Goal: Task Accomplishment & Management: Manage account settings

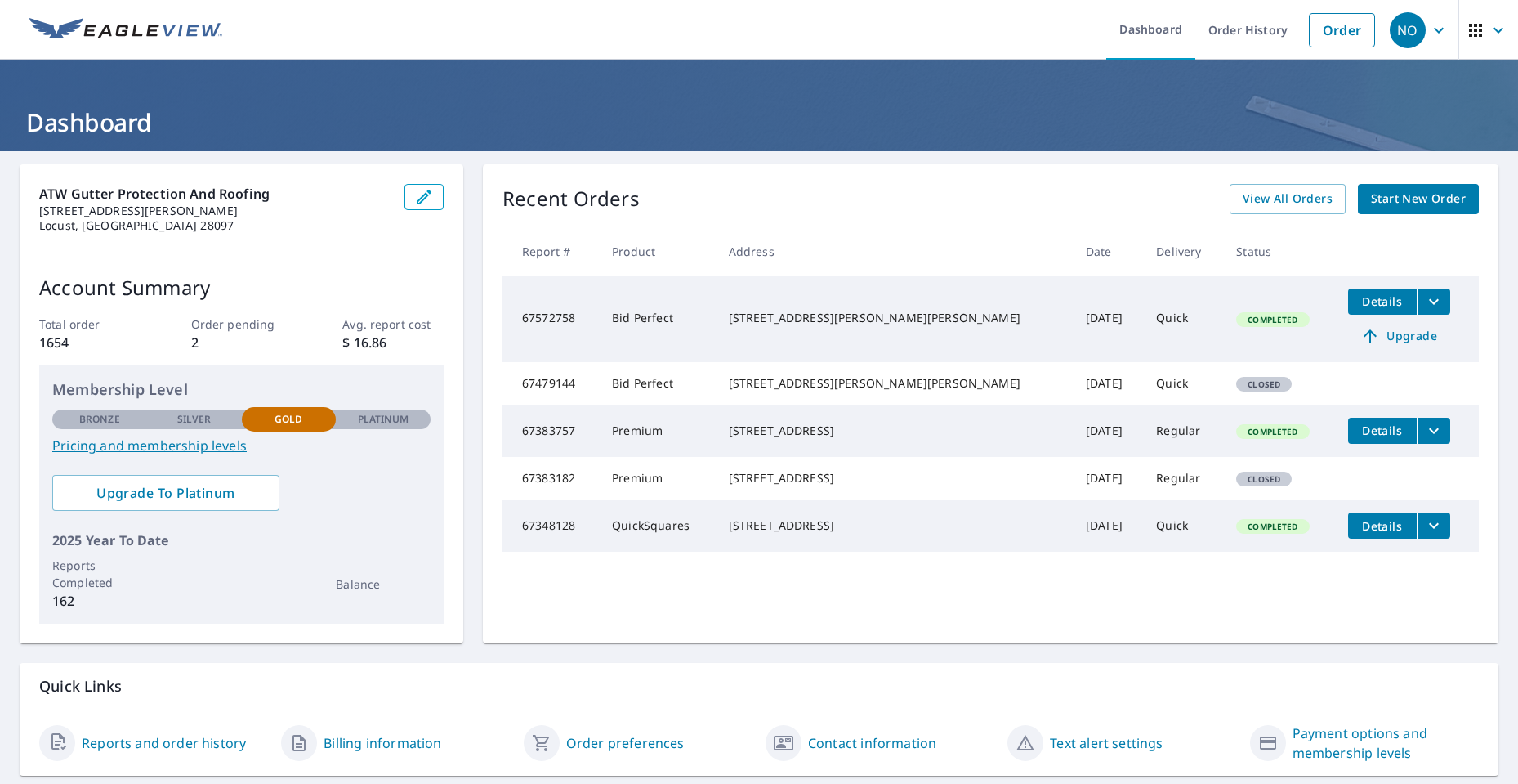
click at [1473, 23] on span "button" at bounding box center [1489, 30] width 46 height 39
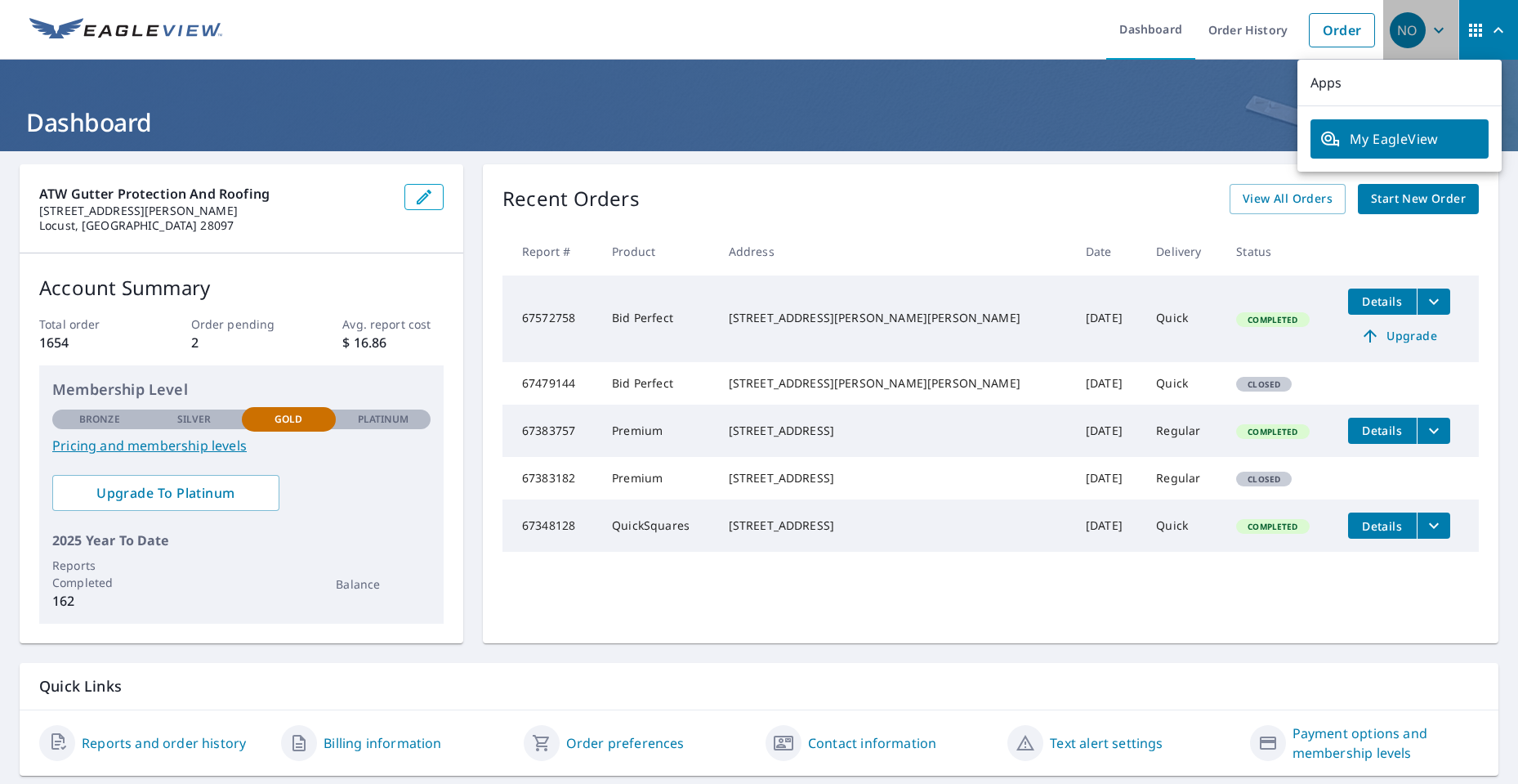
click at [1431, 22] on icon "button" at bounding box center [1439, 31] width 20 height 20
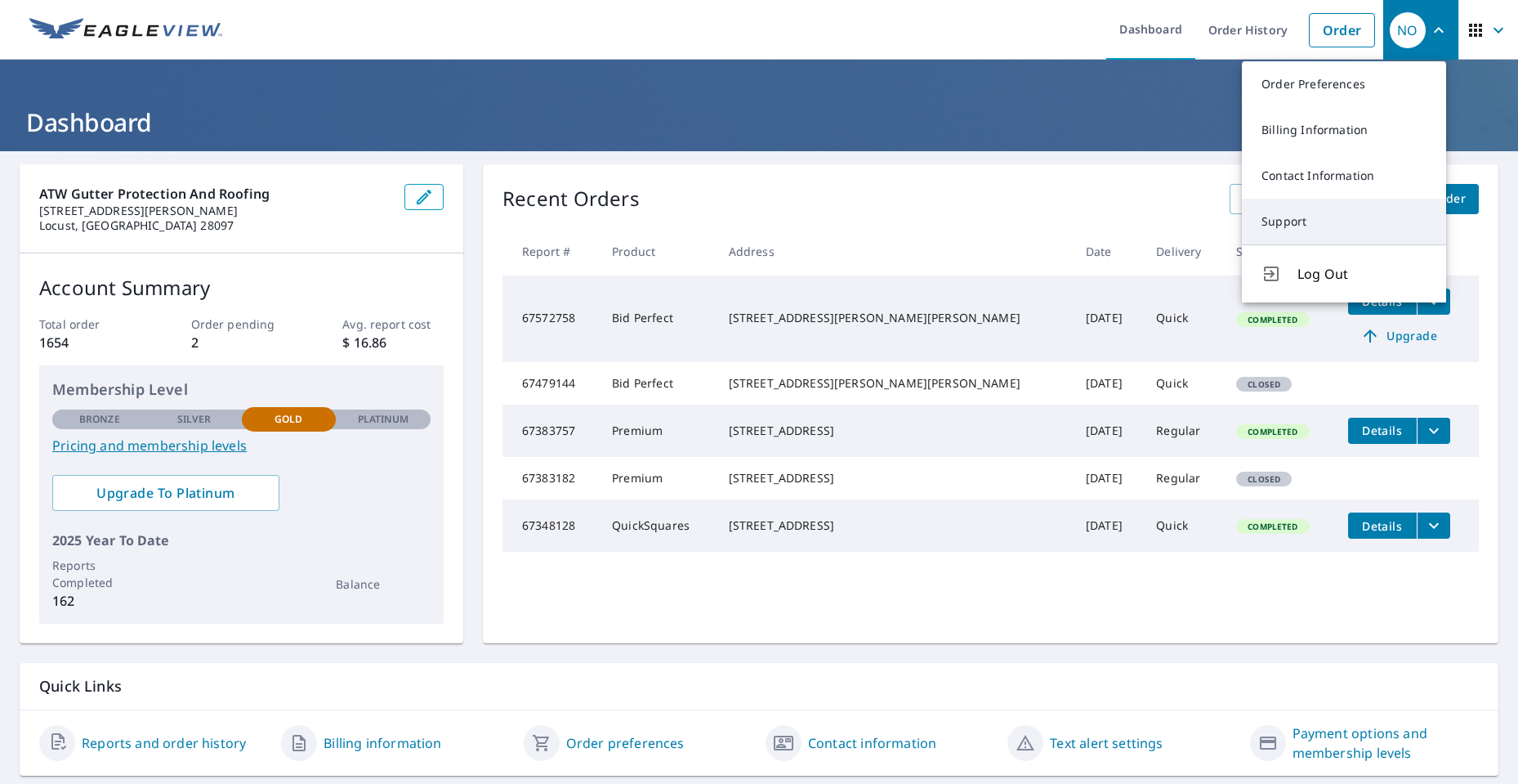
click at [1291, 226] on link "Support" at bounding box center [1344, 221] width 204 height 46
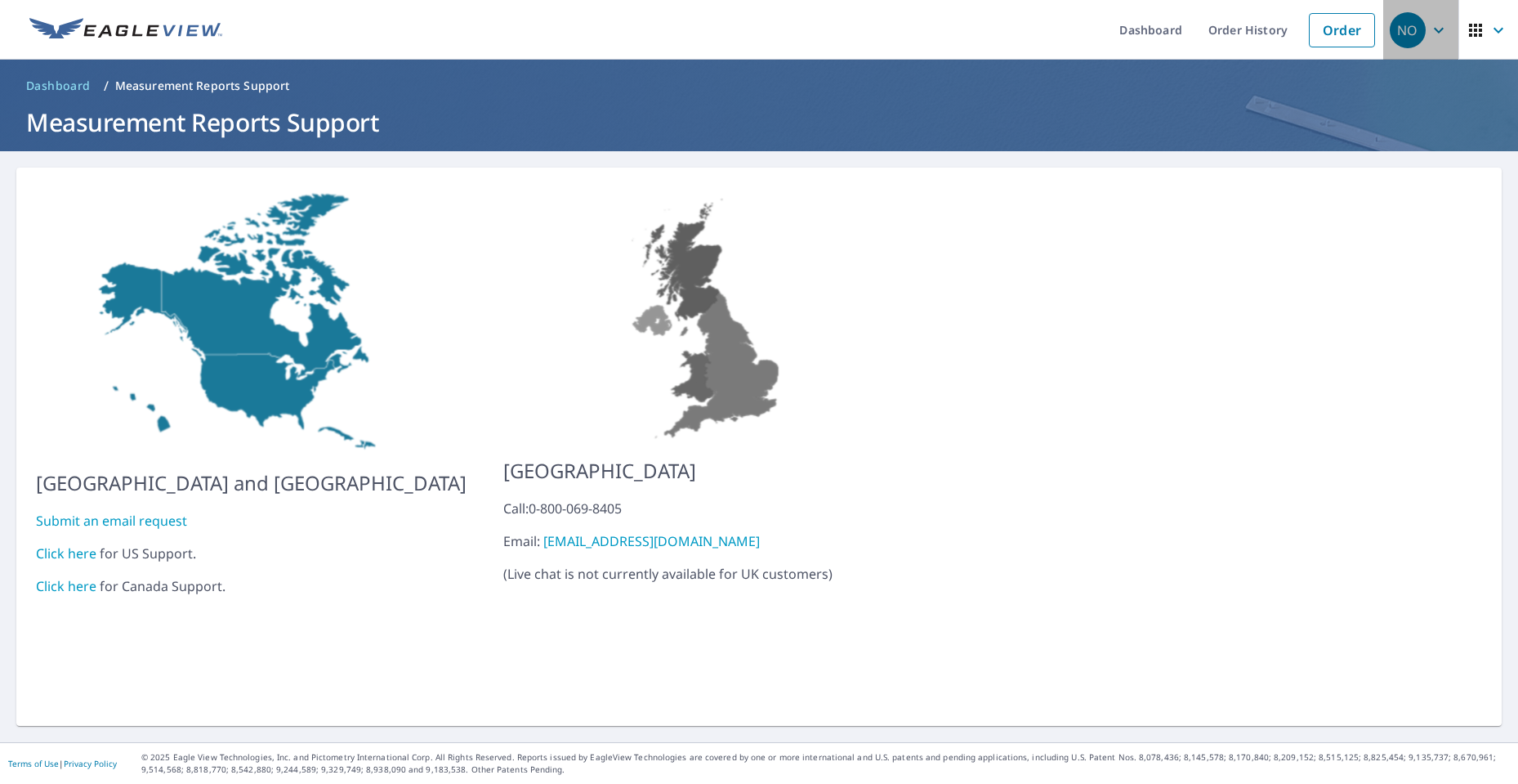
click at [1416, 42] on span "NO" at bounding box center [1421, 30] width 62 height 39
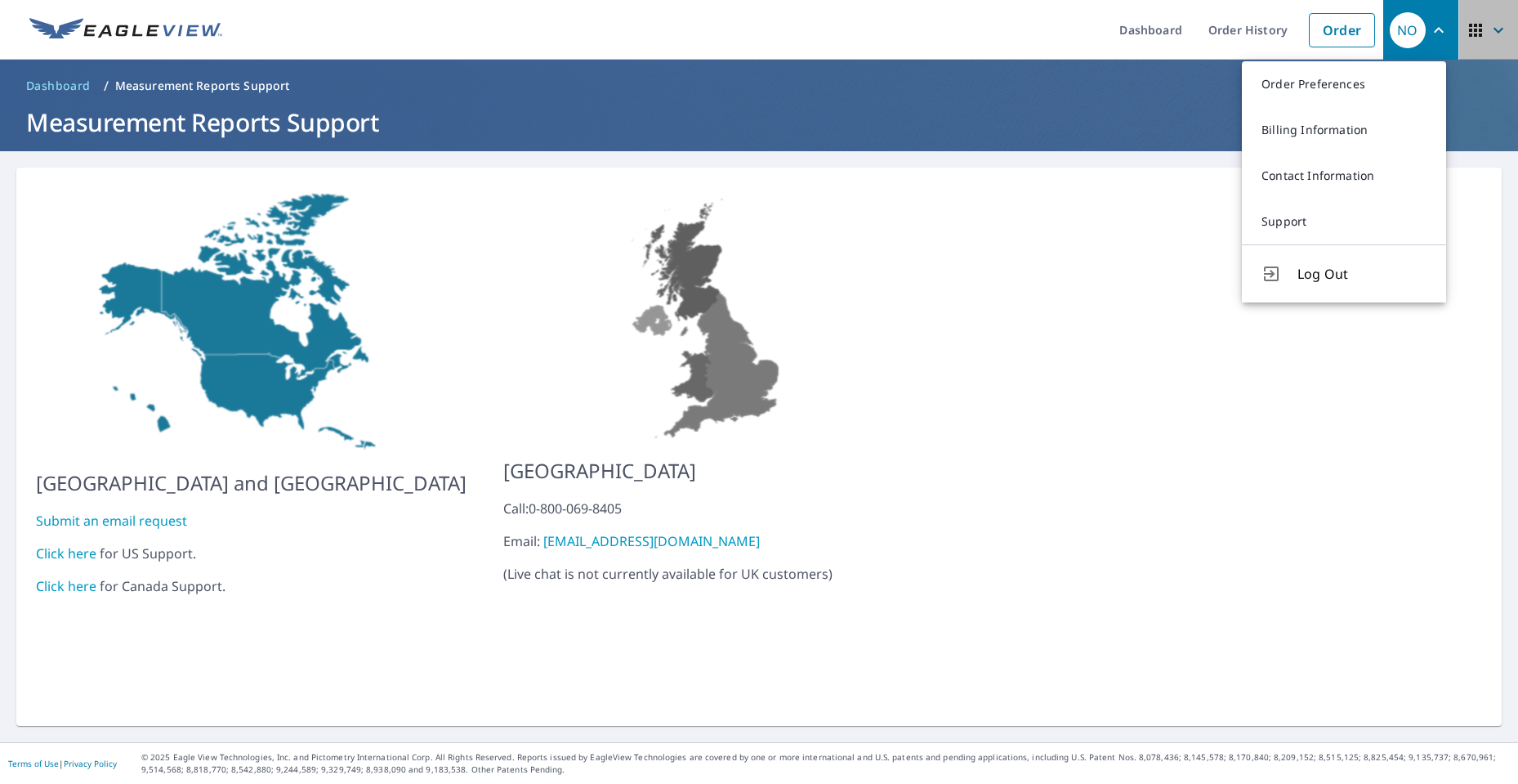
click at [1473, 48] on span "button" at bounding box center [1489, 30] width 46 height 39
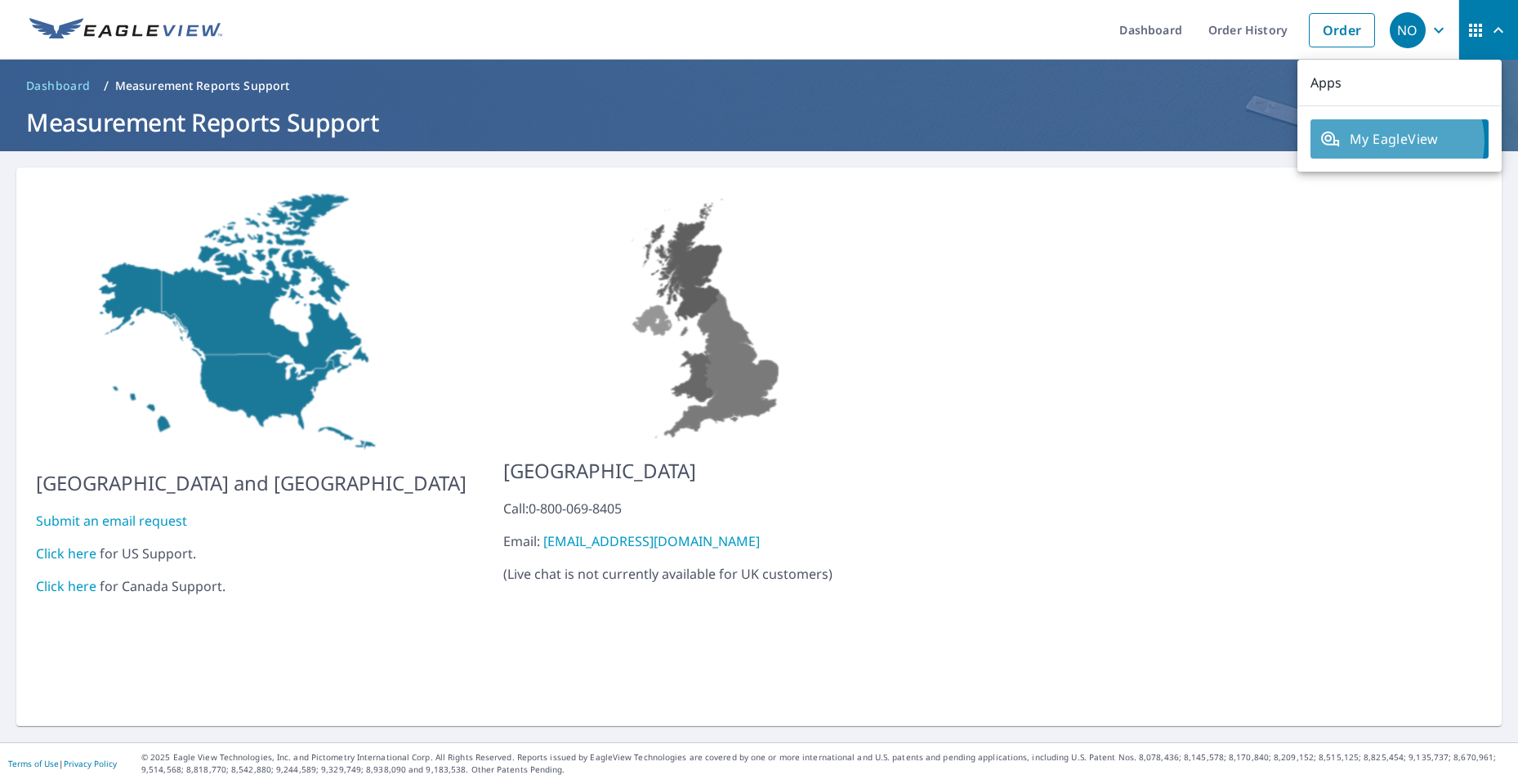
click at [1396, 142] on span "My EagleView" at bounding box center [1400, 139] width 158 height 20
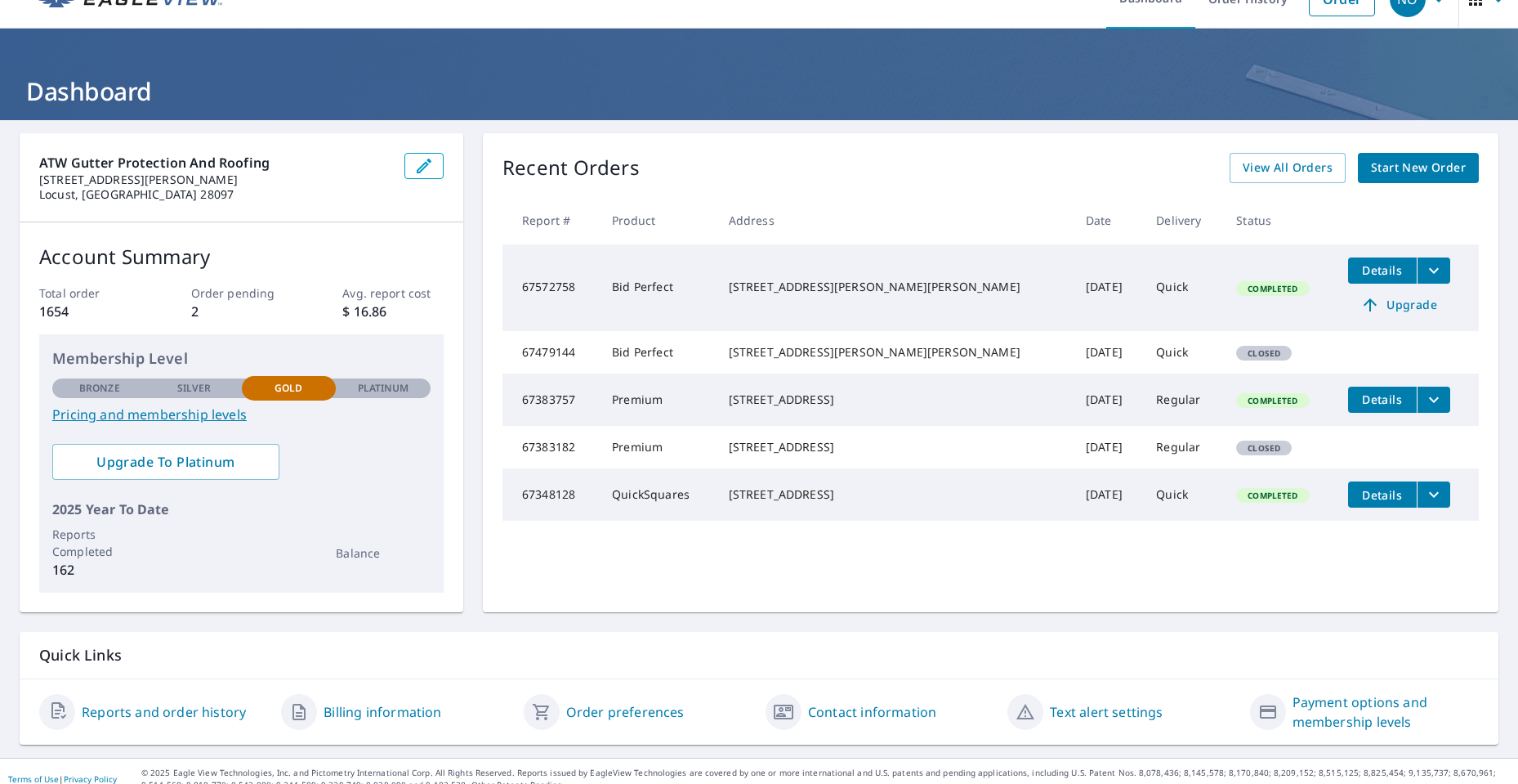
scroll to position [47, 0]
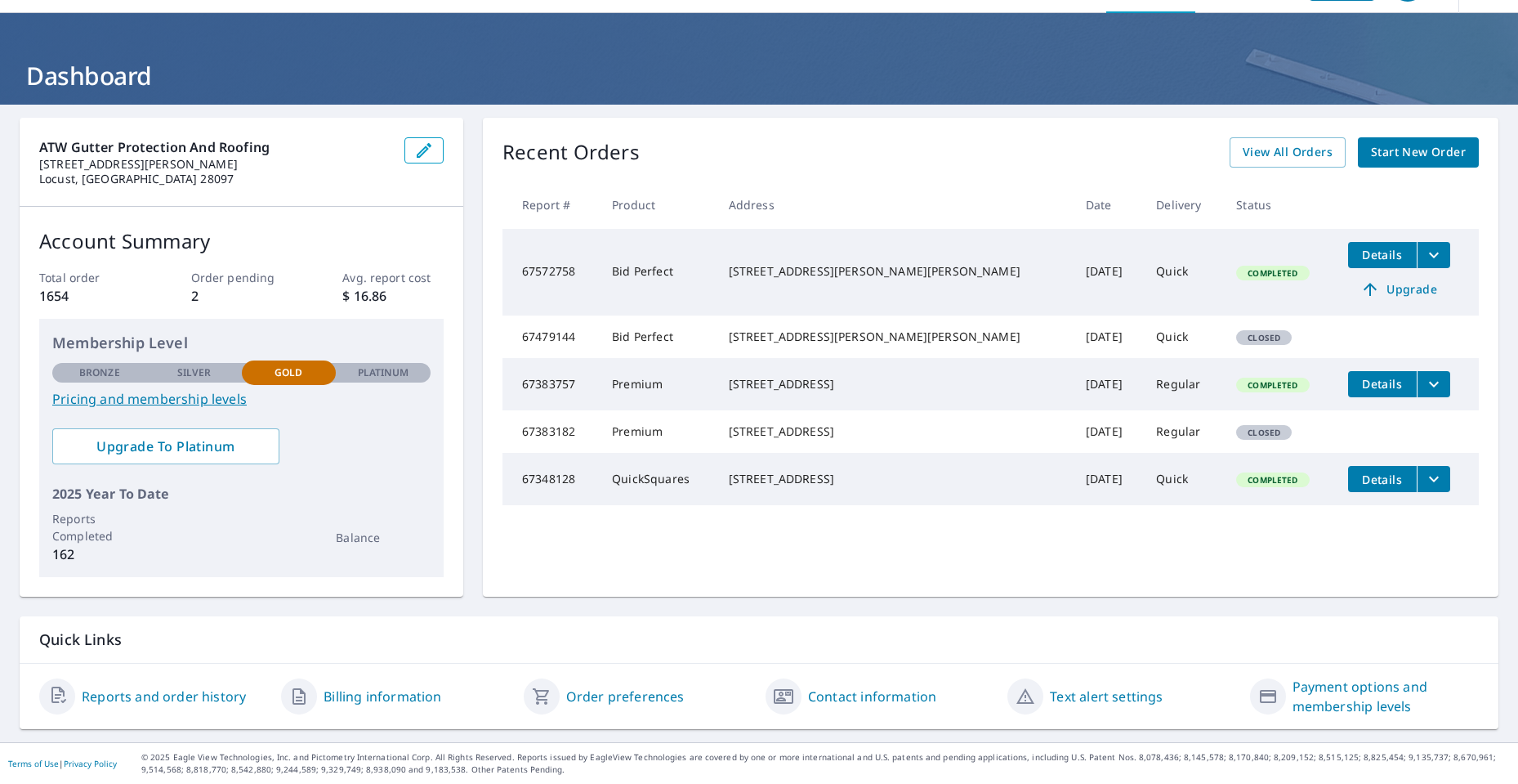
click at [1385, 687] on link "Payment options and membership levels" at bounding box center [1386, 696] width 187 height 39
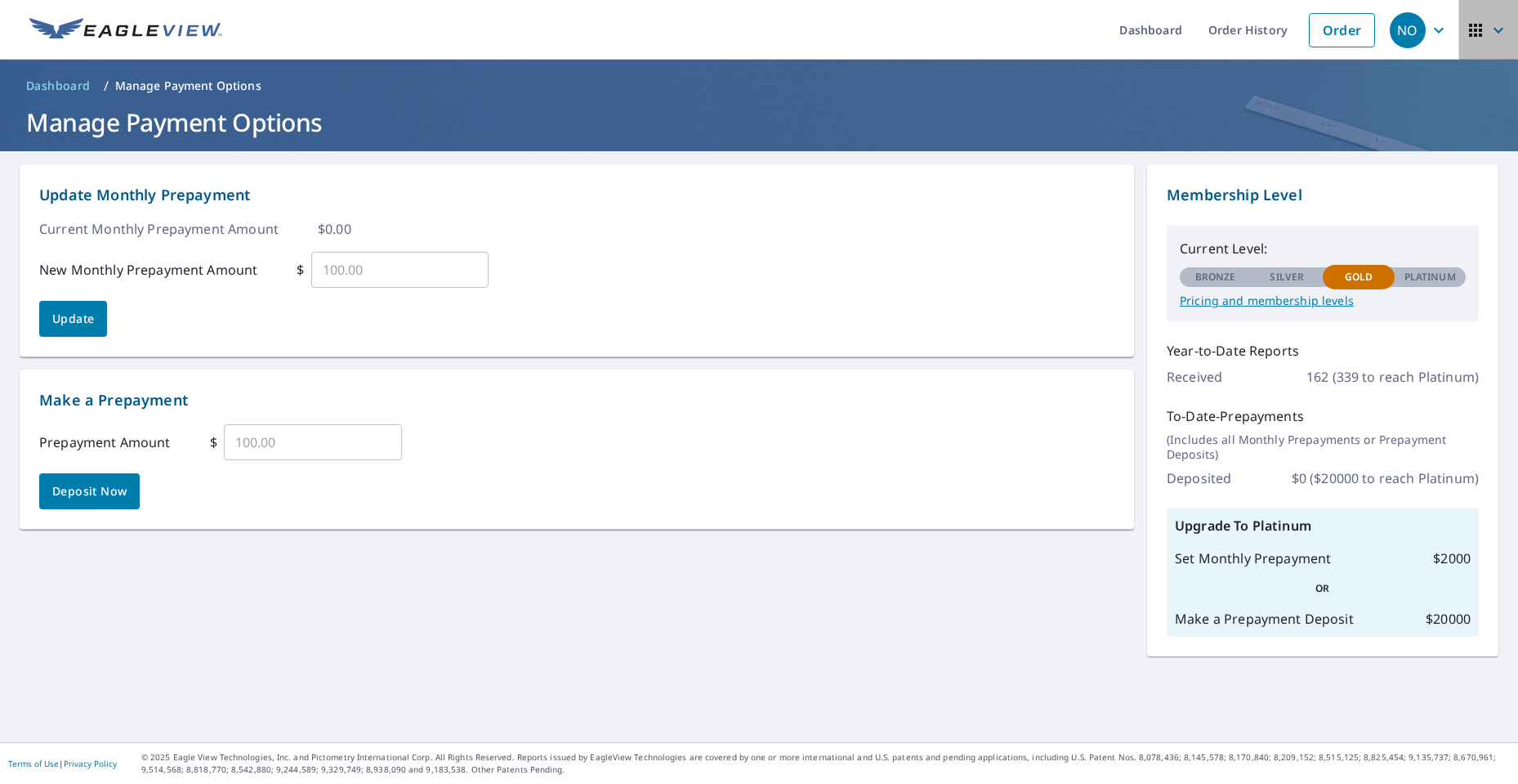
click at [1487, 19] on span "button" at bounding box center [1489, 30] width 46 height 39
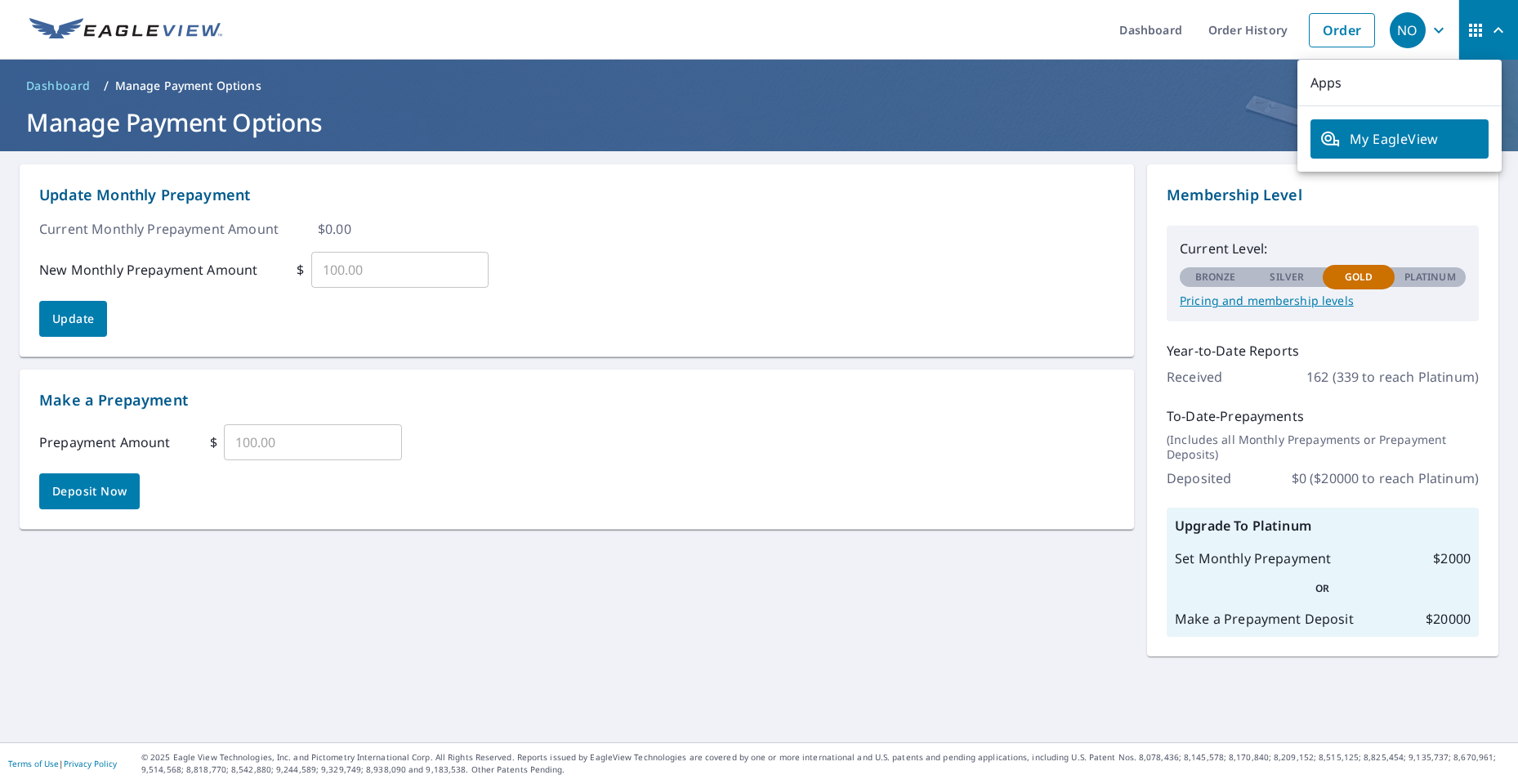
click at [1429, 37] on icon "button" at bounding box center [1439, 31] width 20 height 20
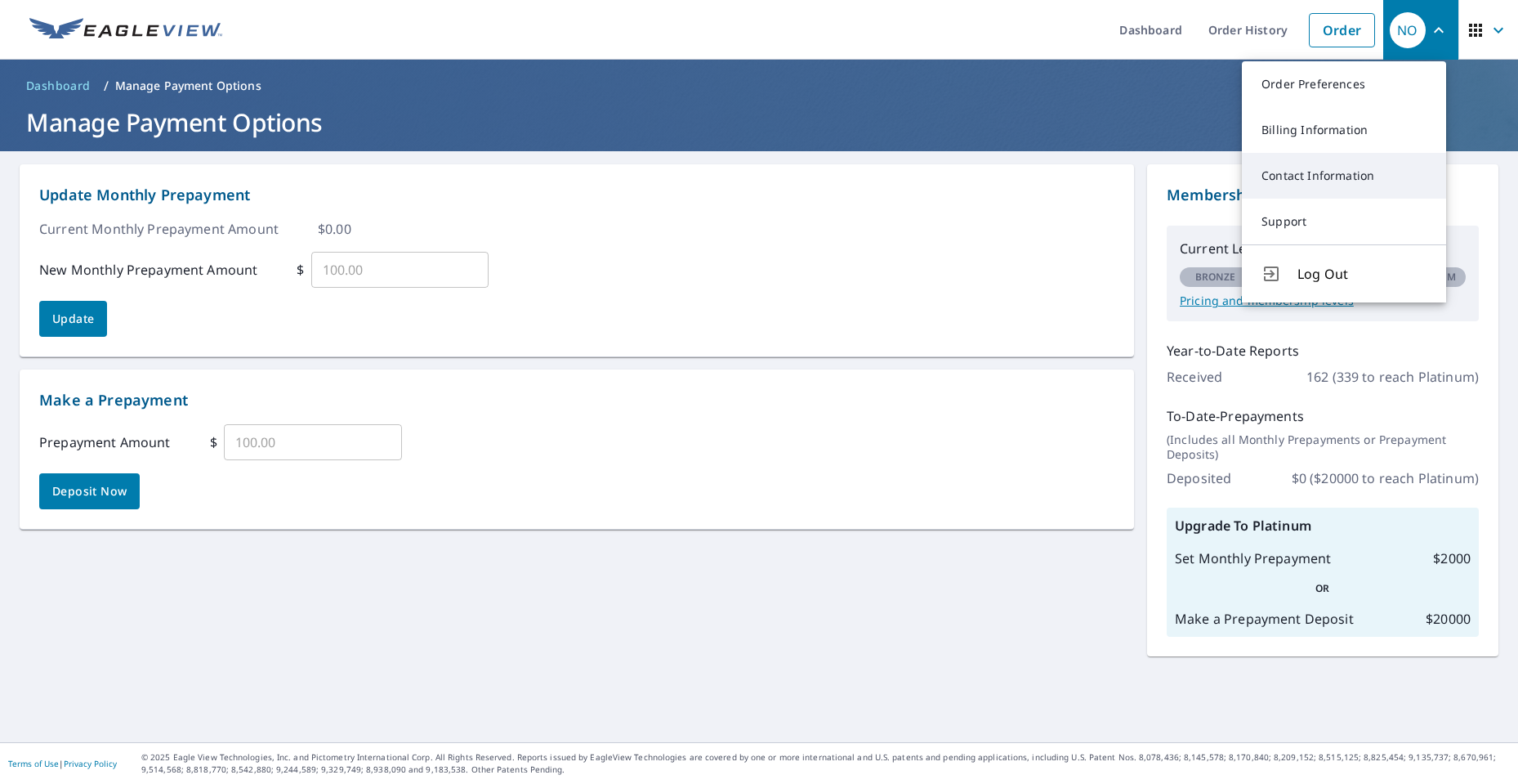
click at [1287, 177] on link "Contact Information" at bounding box center [1344, 175] width 204 height 46
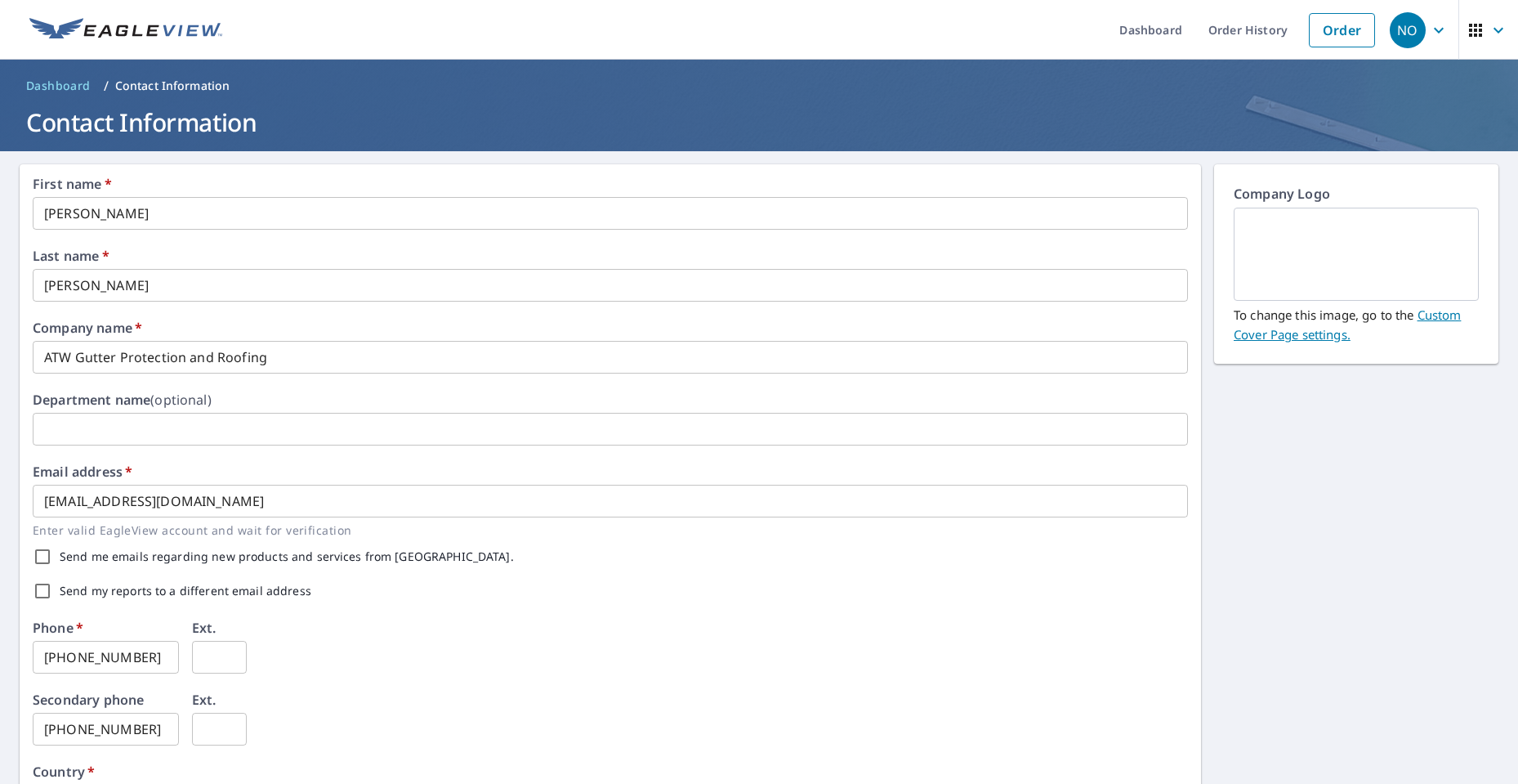
click at [1421, 43] on span "NO" at bounding box center [1421, 30] width 62 height 39
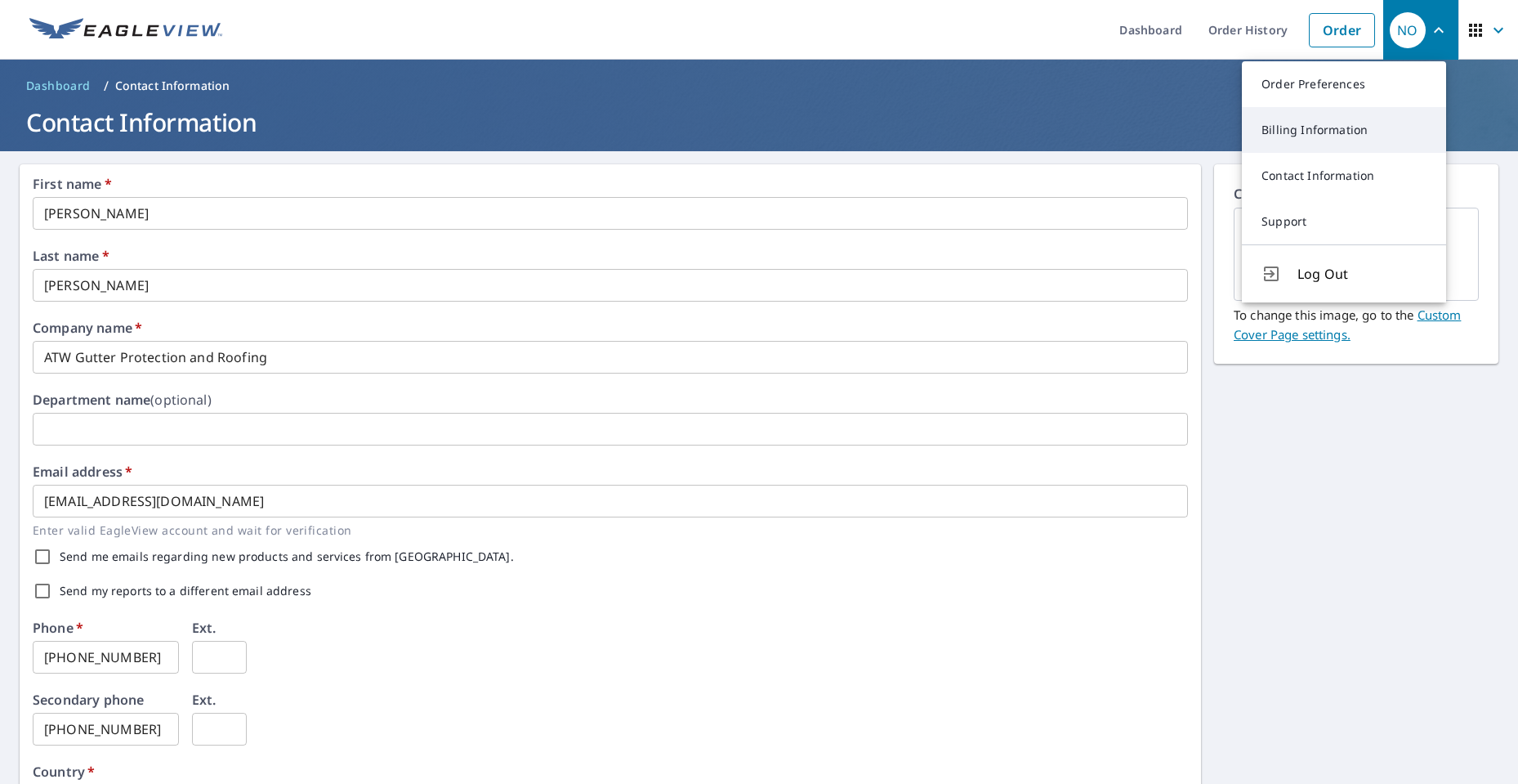
click at [1356, 142] on link "Billing Information" at bounding box center [1344, 129] width 204 height 46
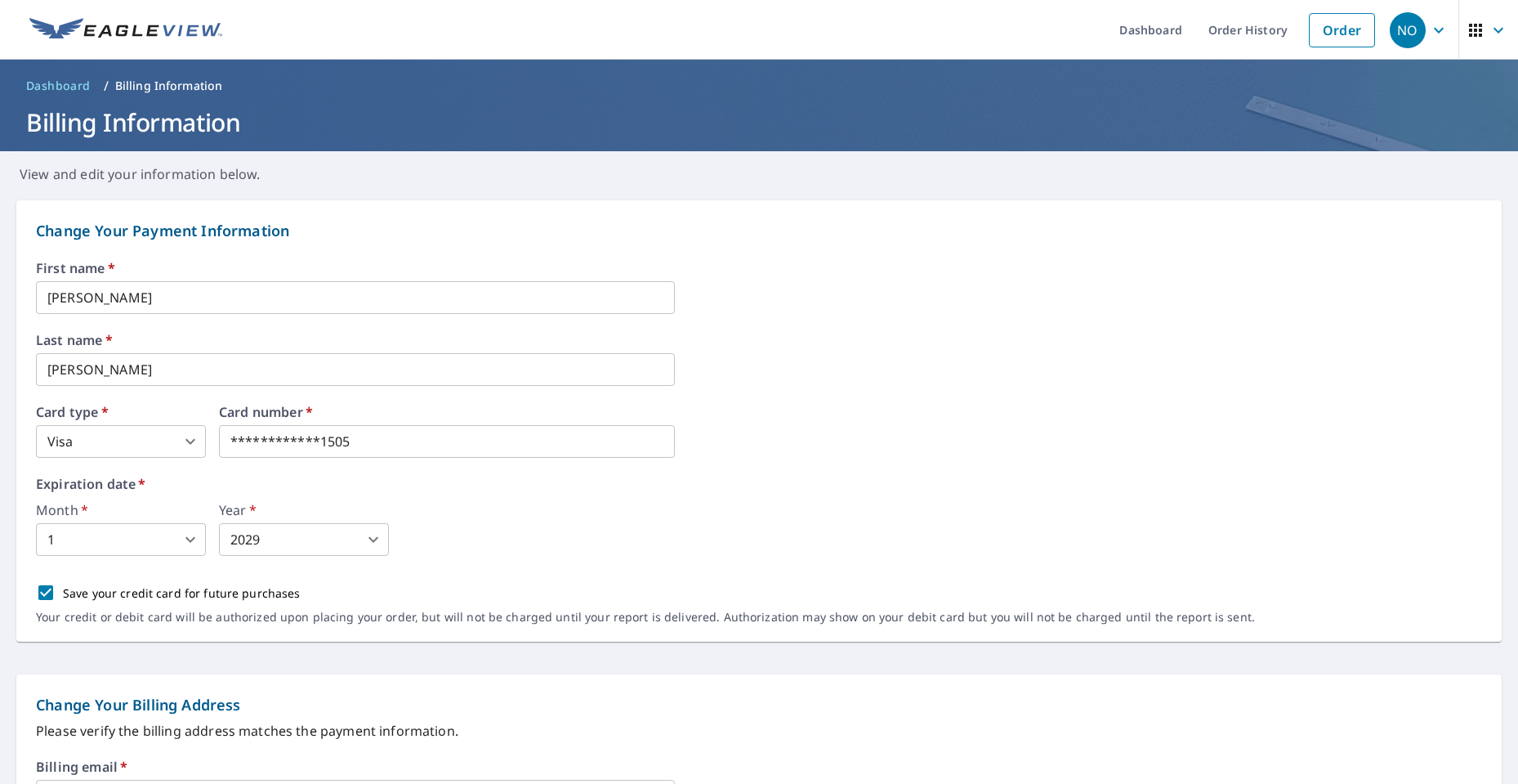
click at [1414, 27] on span "NO" at bounding box center [1421, 30] width 62 height 39
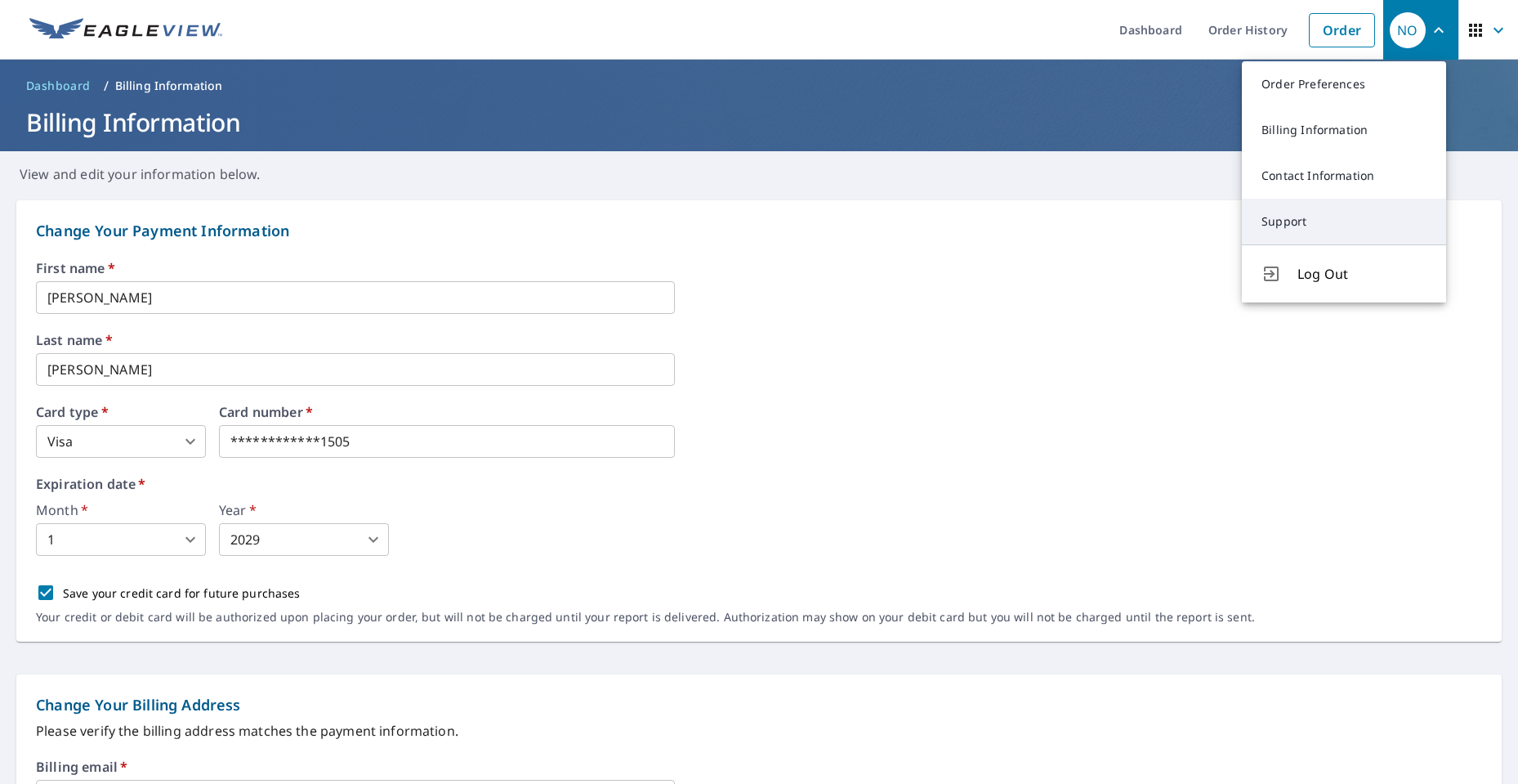
click at [1299, 210] on link "Support" at bounding box center [1344, 221] width 204 height 46
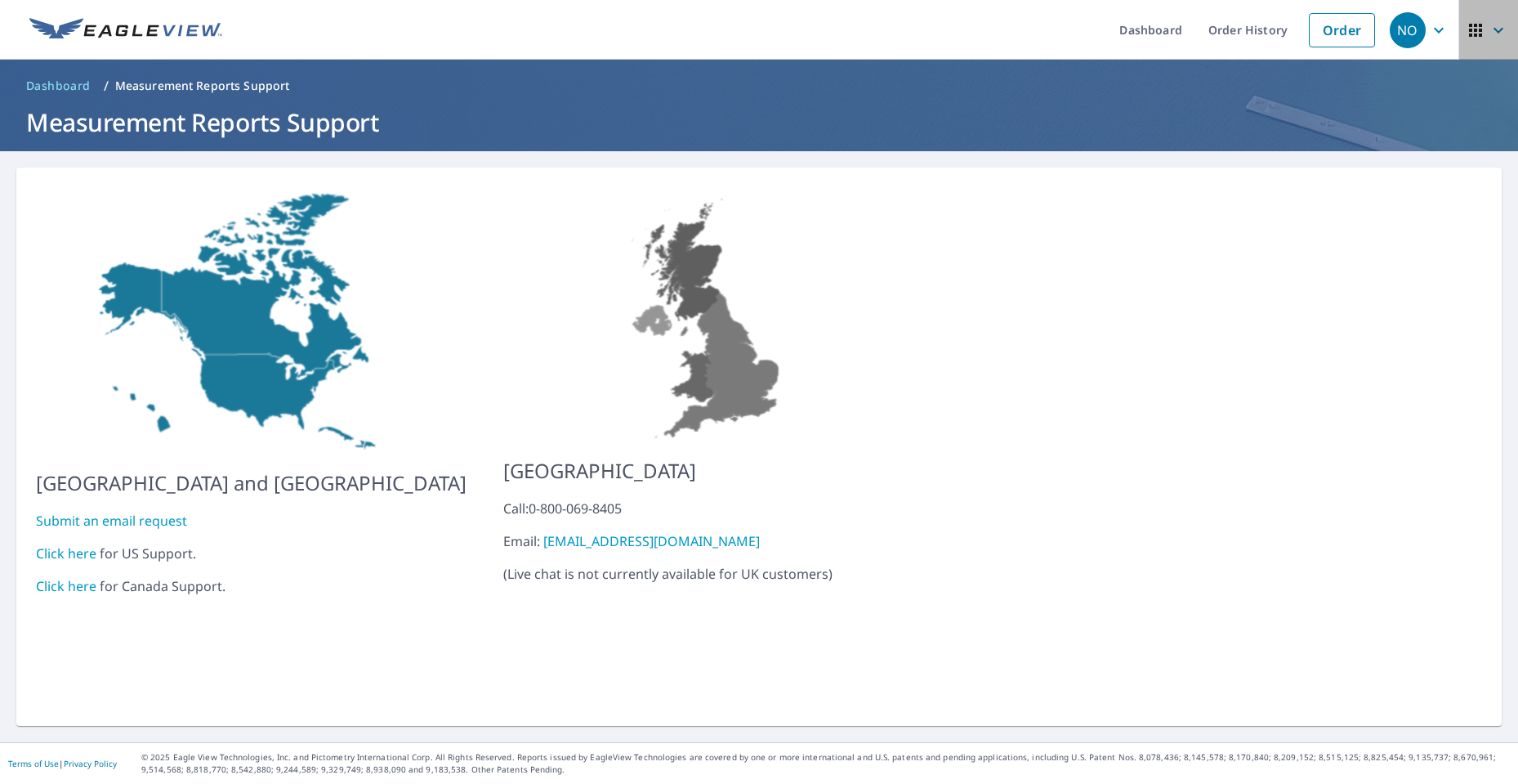
click at [1466, 43] on span "button" at bounding box center [1489, 30] width 46 height 39
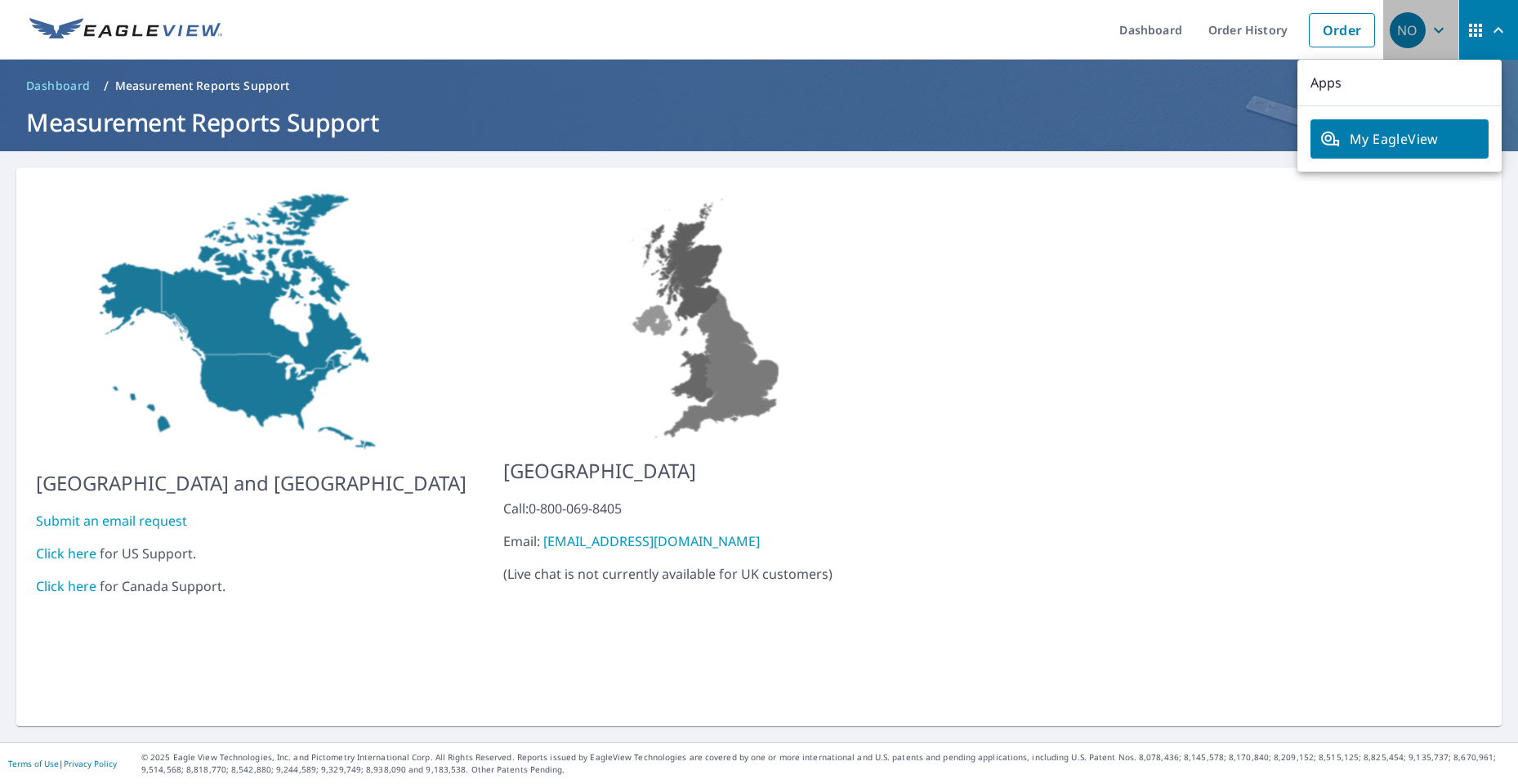
click at [1394, 28] on div "NO" at bounding box center [1407, 30] width 36 height 36
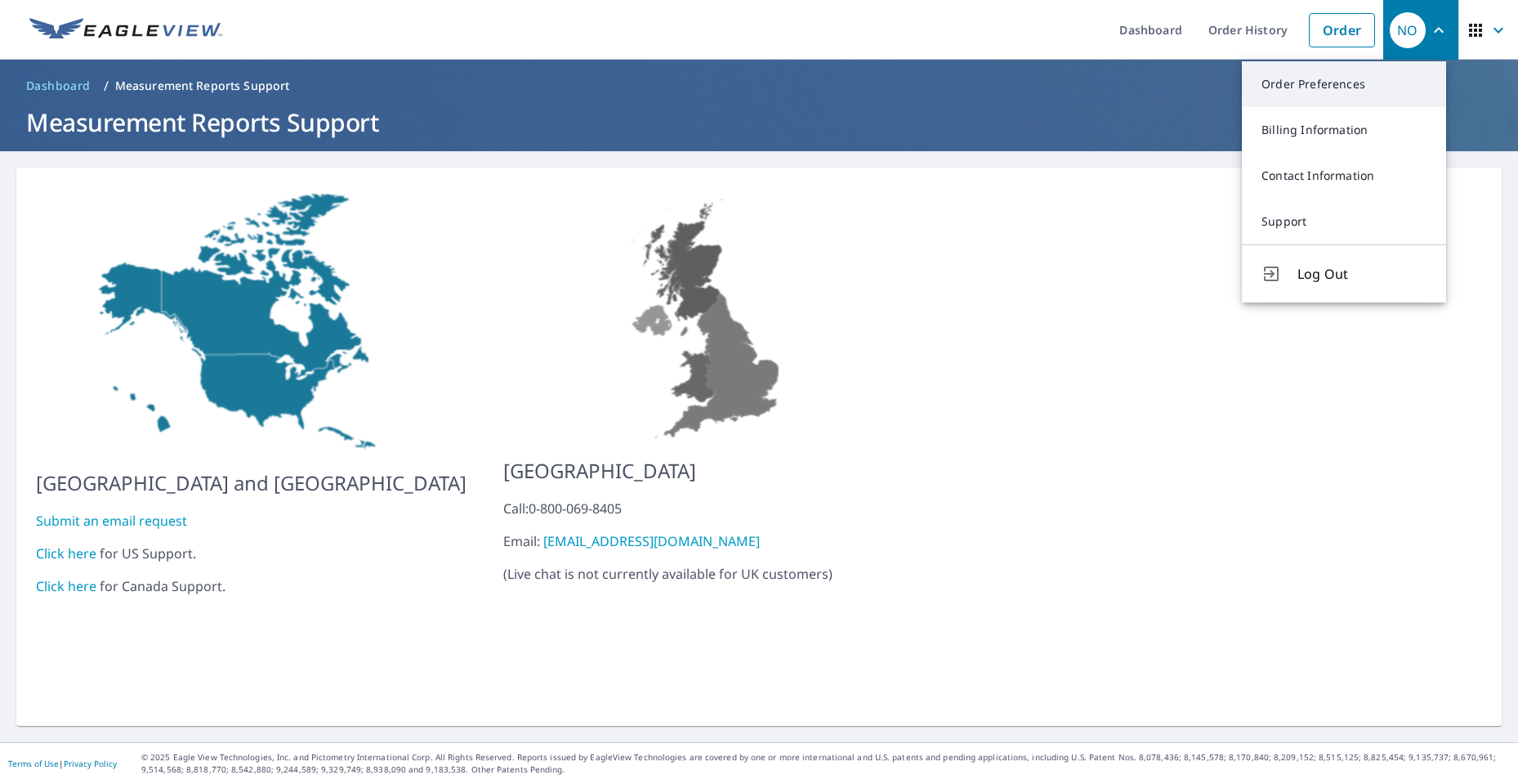
click at [1329, 94] on link "Order Preferences" at bounding box center [1344, 84] width 204 height 46
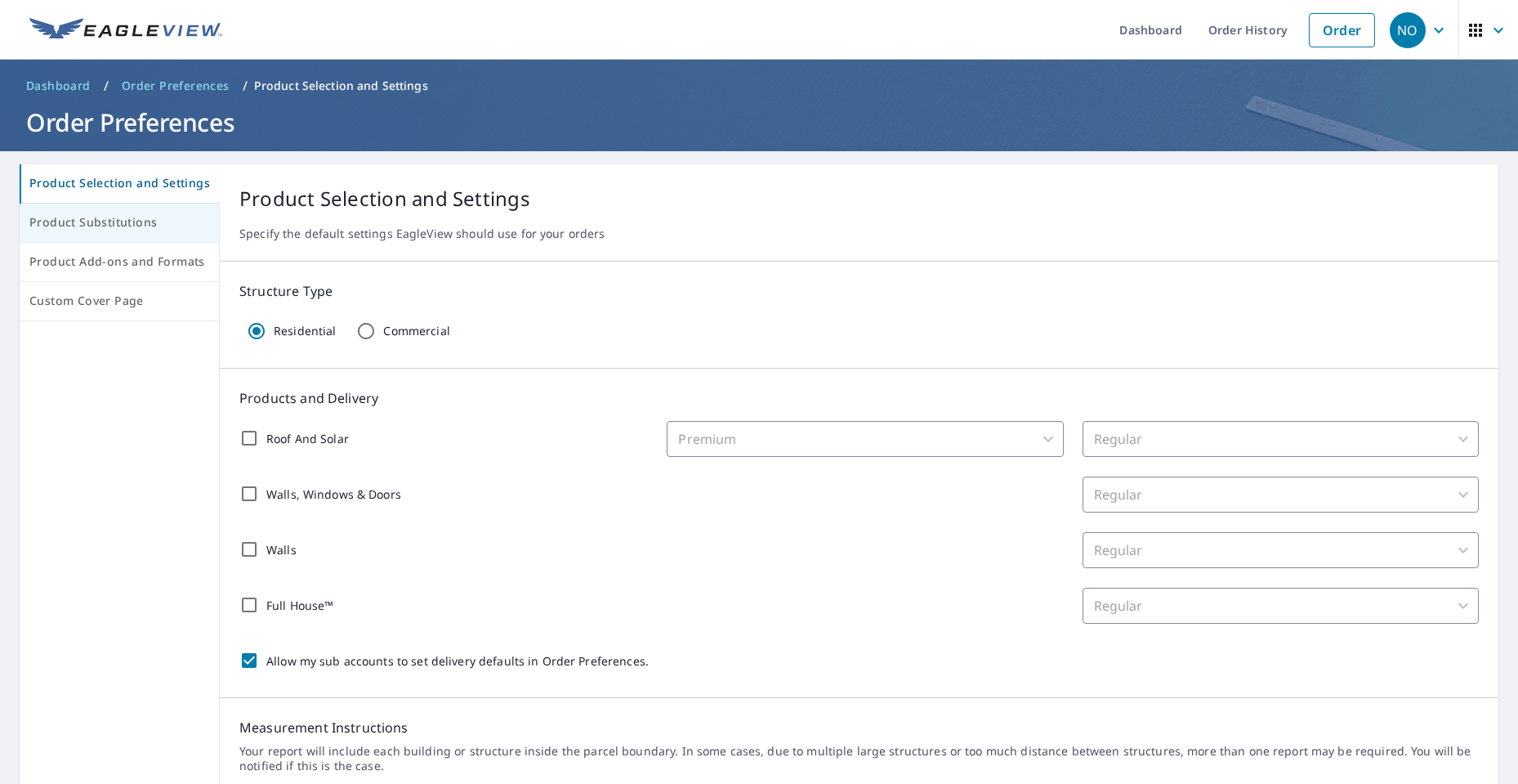
click at [63, 210] on button "Product Substitutions" at bounding box center [120, 222] width 200 height 39
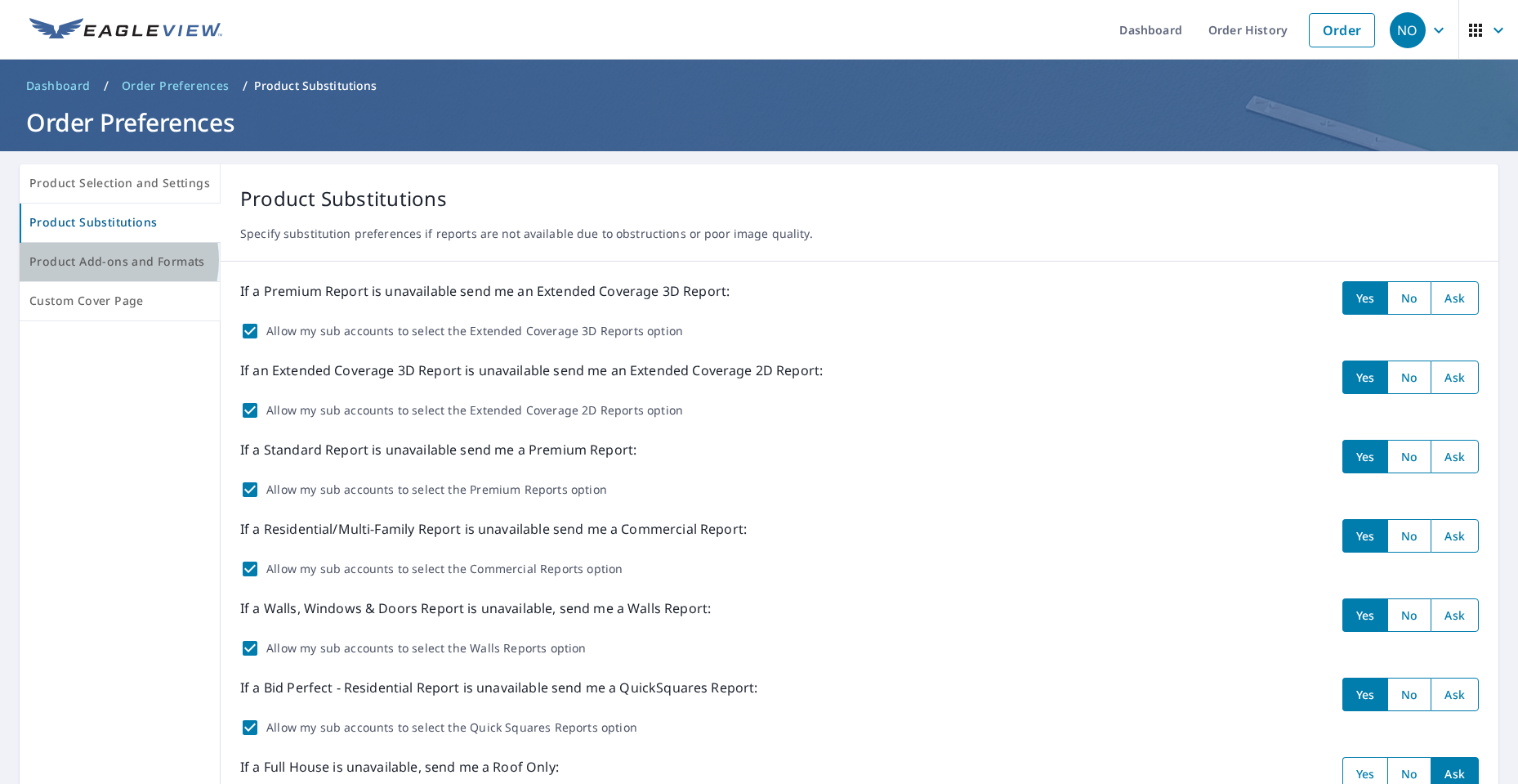
click at [108, 260] on span "Product Add-ons and Formats" at bounding box center [119, 262] width 181 height 21
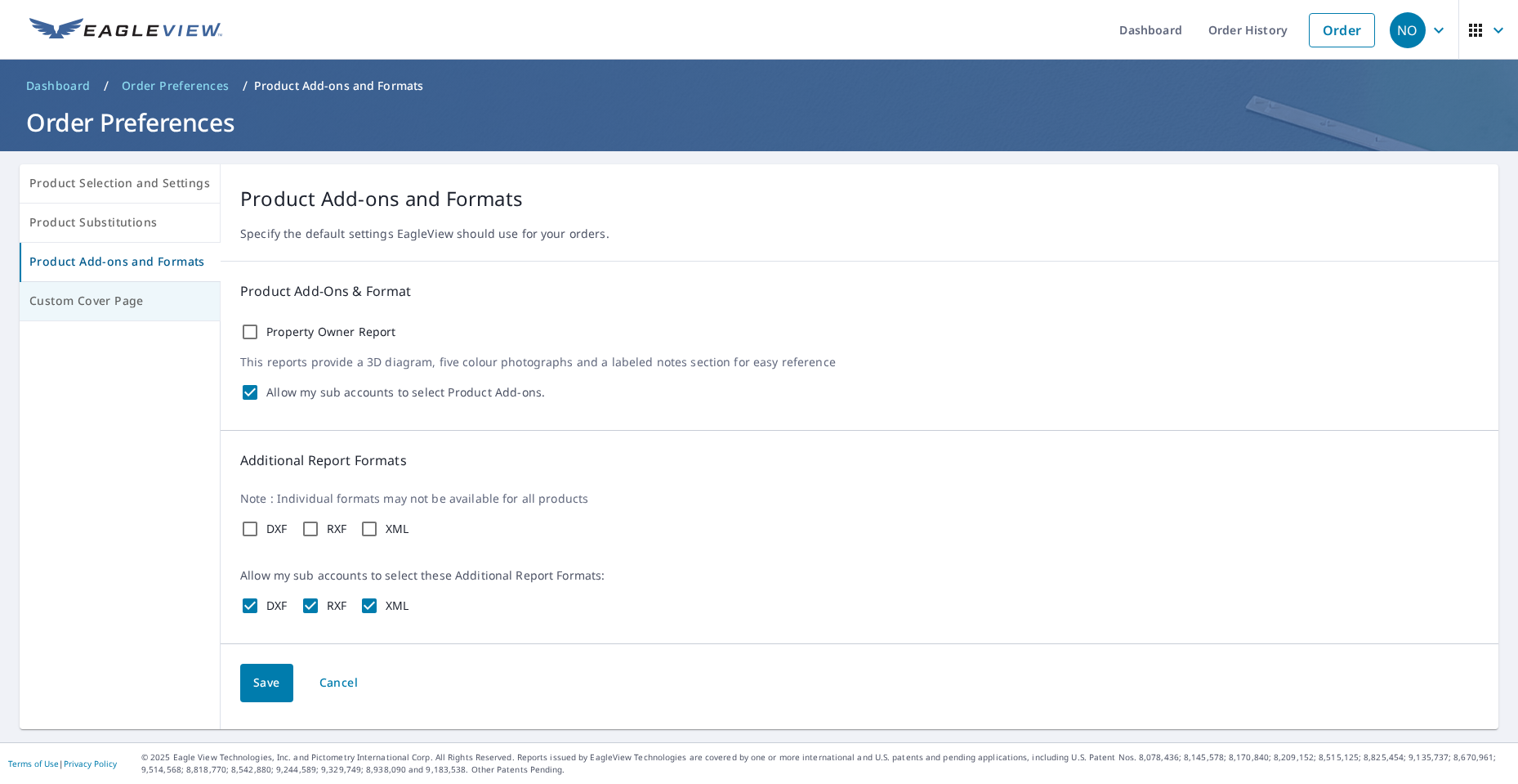
click at [71, 293] on span "Custom Cover Page" at bounding box center [119, 301] width 181 height 21
